Goal: Task Accomplishment & Management: Complete application form

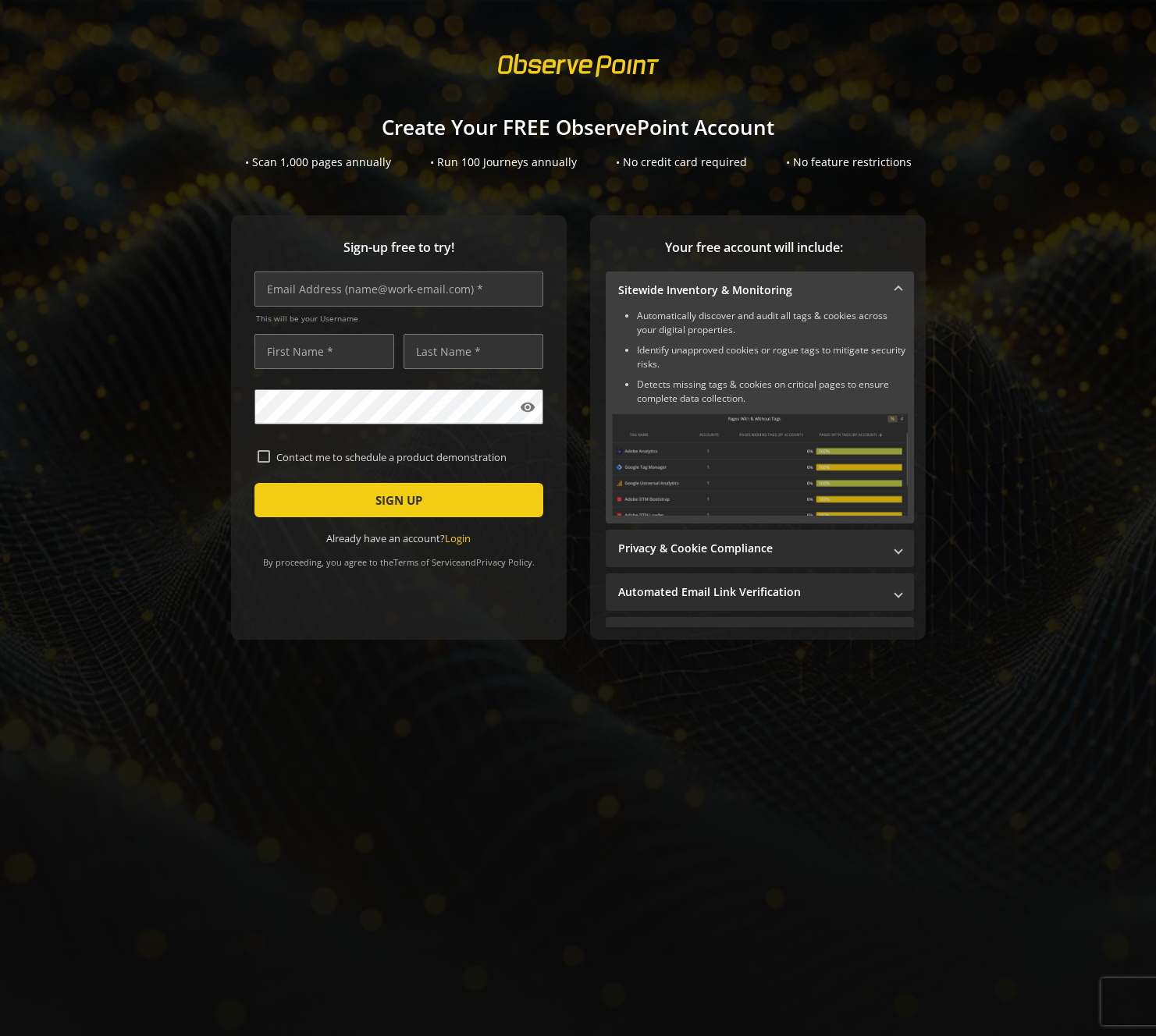
copy label "Contact me to schedule a product demonstration"
drag, startPoint x: 517, startPoint y: 460, endPoint x: 269, endPoint y: 461, distance: 248.0
click at [270, 461] on label "Contact me to schedule a product demonstration" at bounding box center [405, 457] width 270 height 14
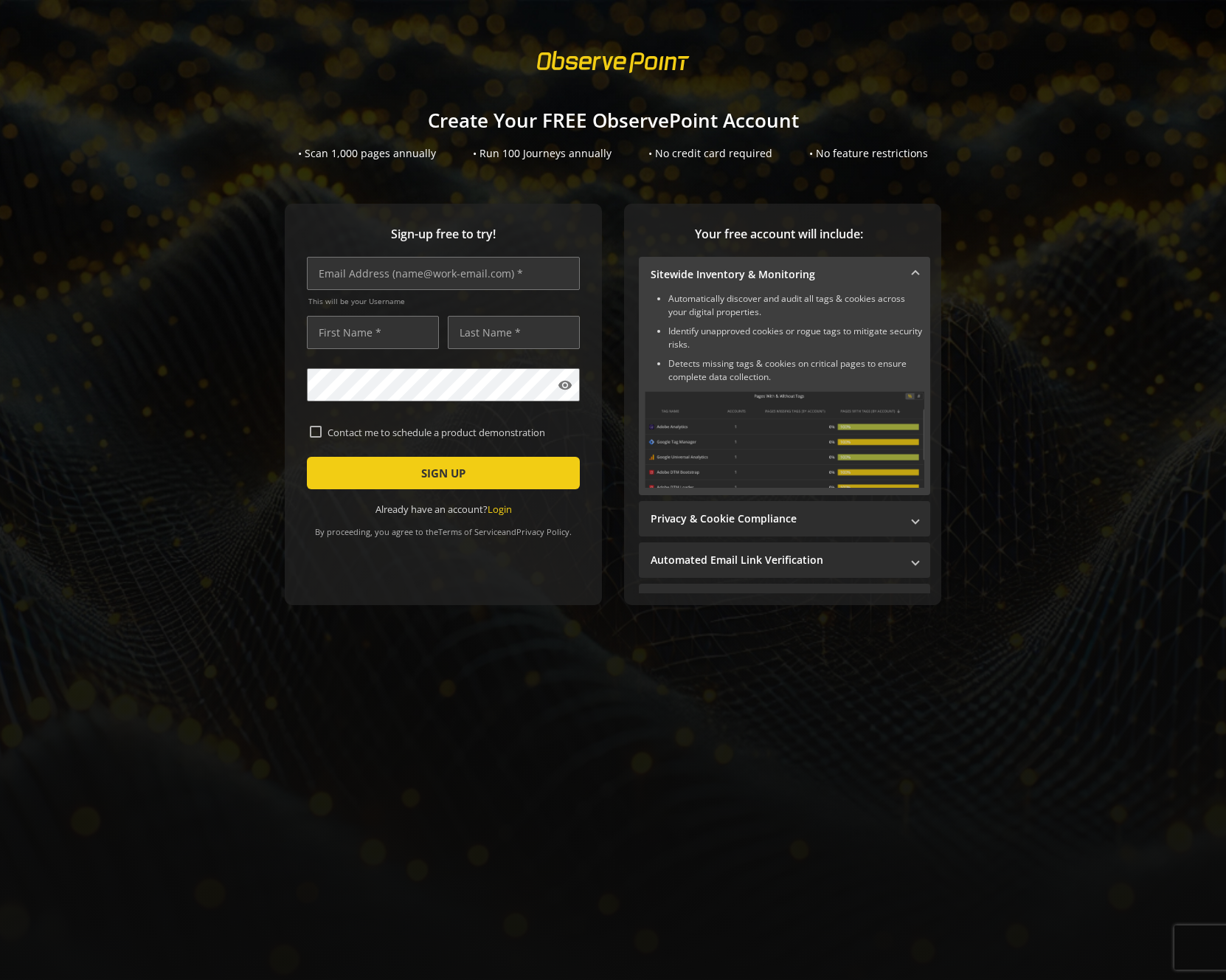
click at [588, 391] on div "Sign-up free to try! This will be your Username visibility Contact me to schedu…" at bounding box center [443, 404] width 317 height 401
click at [564, 383] on mat-icon "visibility" at bounding box center [565, 385] width 15 height 15
click at [560, 387] on mat-icon "visibility_off" at bounding box center [565, 385] width 15 height 15
click at [561, 387] on mat-icon "visibility" at bounding box center [565, 385] width 15 height 15
click at [563, 385] on mat-icon "visibility_off" at bounding box center [565, 385] width 15 height 15
